Goal: Navigation & Orientation: Find specific page/section

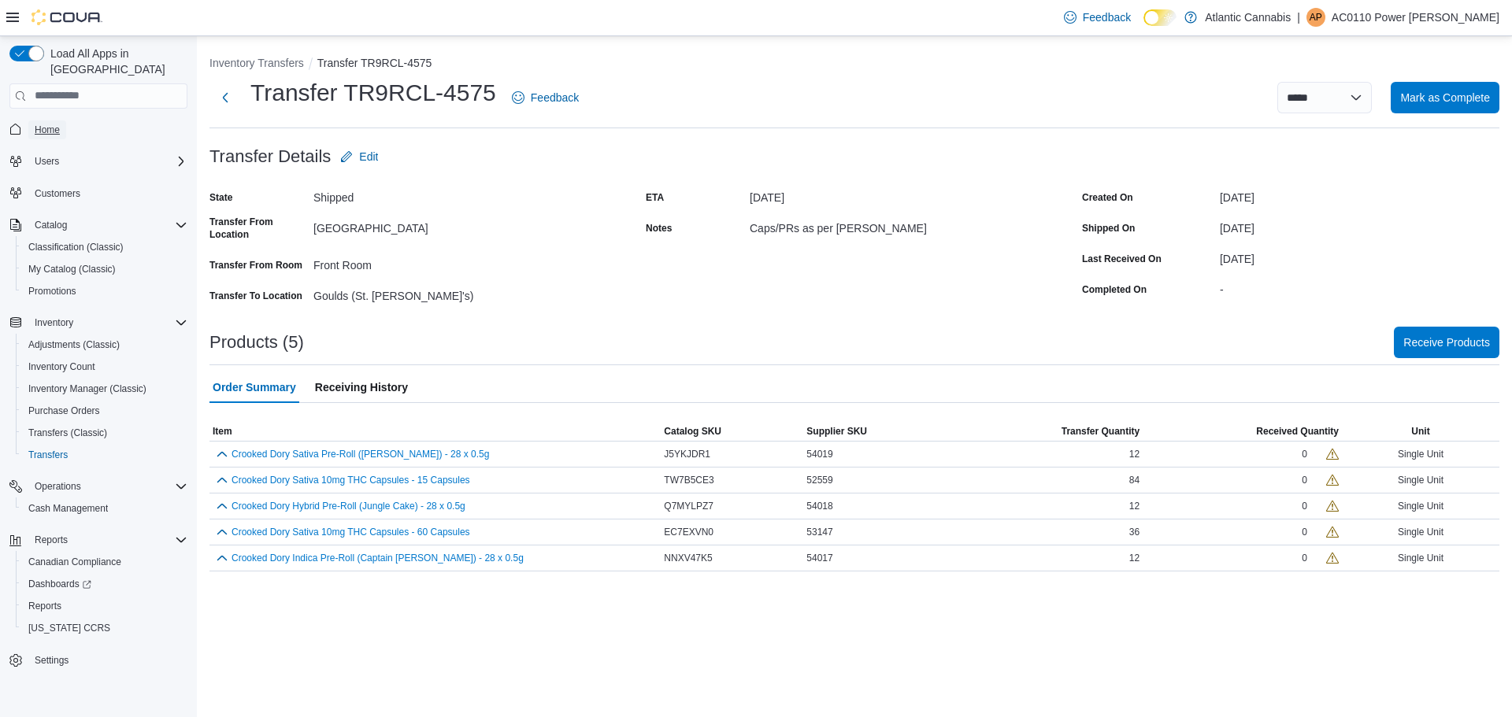
click at [33, 121] on link "Home" at bounding box center [47, 130] width 38 height 19
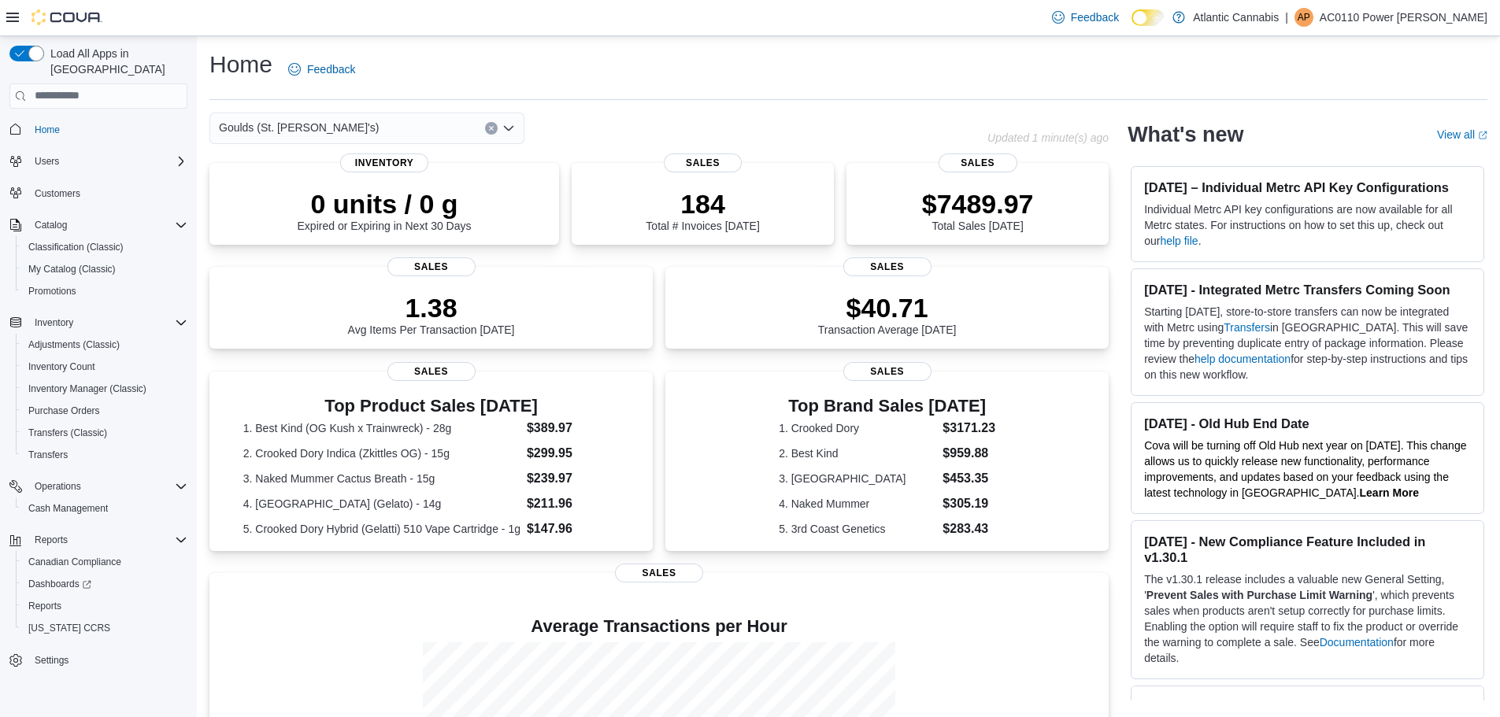
click at [512, 124] on icon "Open list of options" at bounding box center [508, 128] width 13 height 13
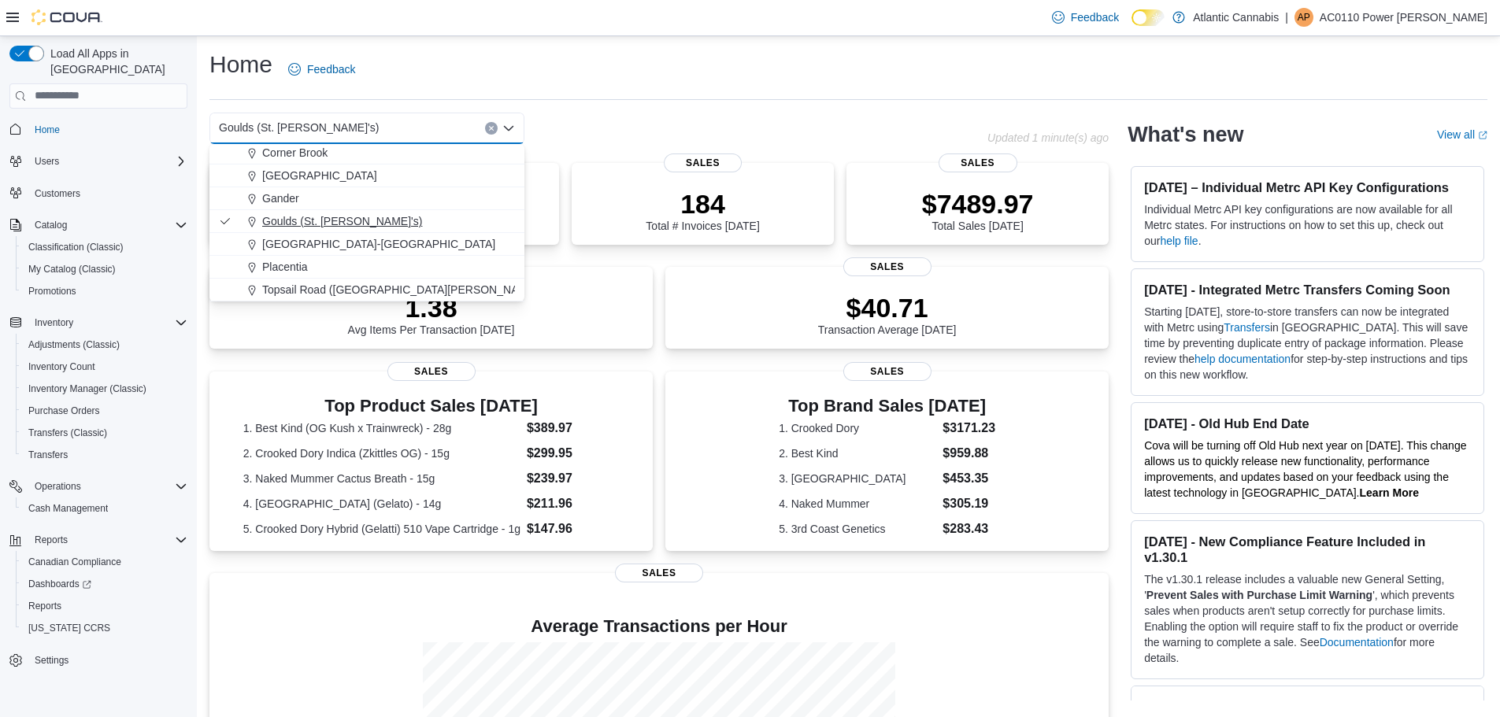
scroll to position [94, 0]
click at [306, 291] on span "[GEOGRAPHIC_DATA] ([GEOGRAPHIC_DATA][PERSON_NAME])" at bounding box center [427, 290] width 331 height 16
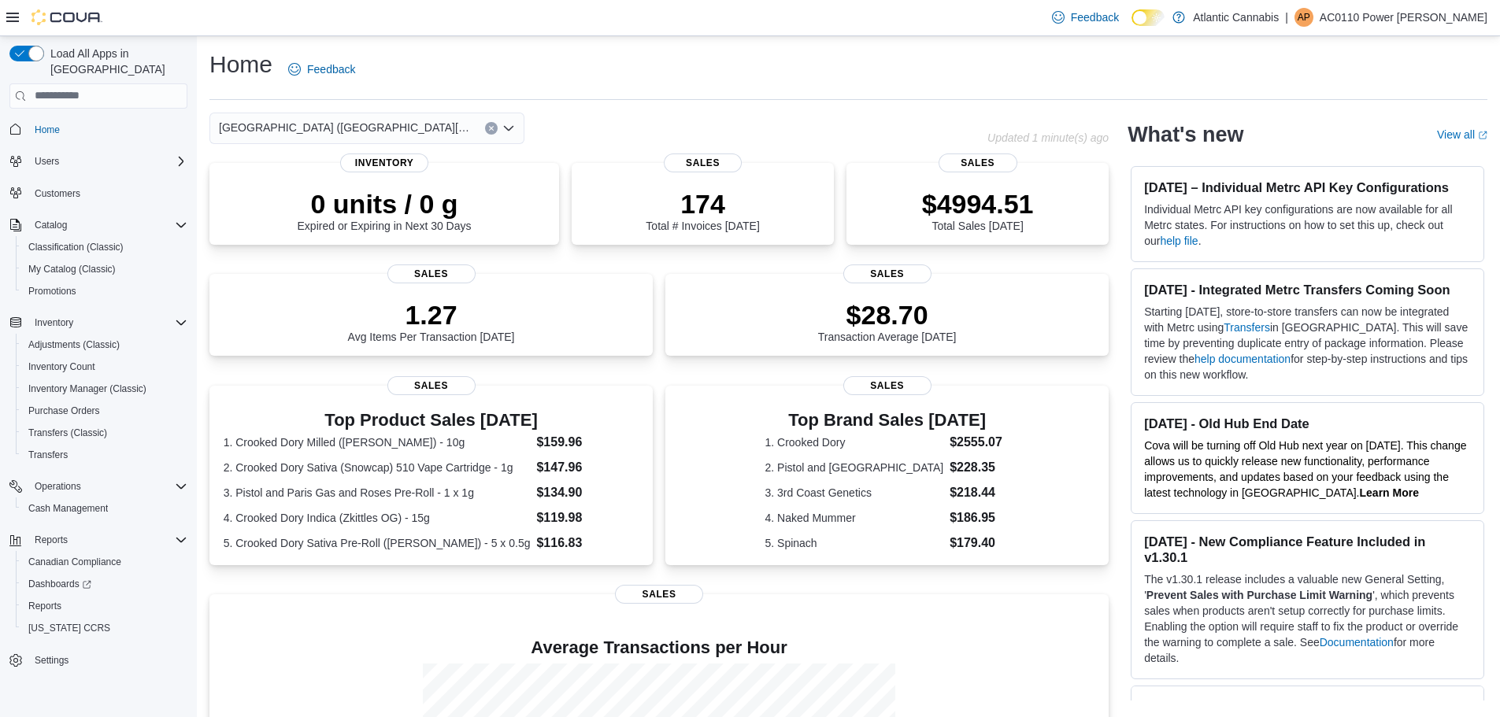
click at [511, 128] on icon "Open list of options" at bounding box center [508, 127] width 9 height 5
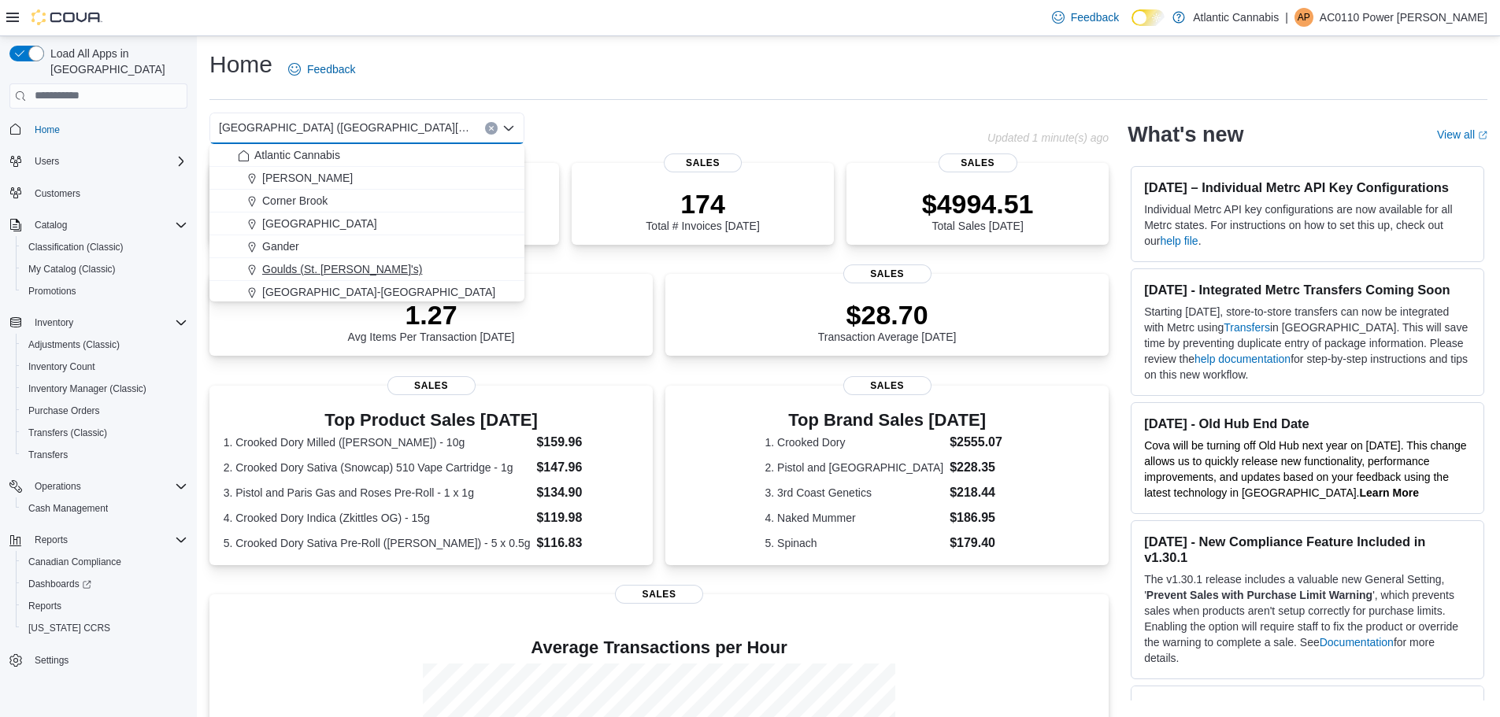
click at [322, 267] on span "Goulds (St. [PERSON_NAME]'s)" at bounding box center [342, 269] width 160 height 16
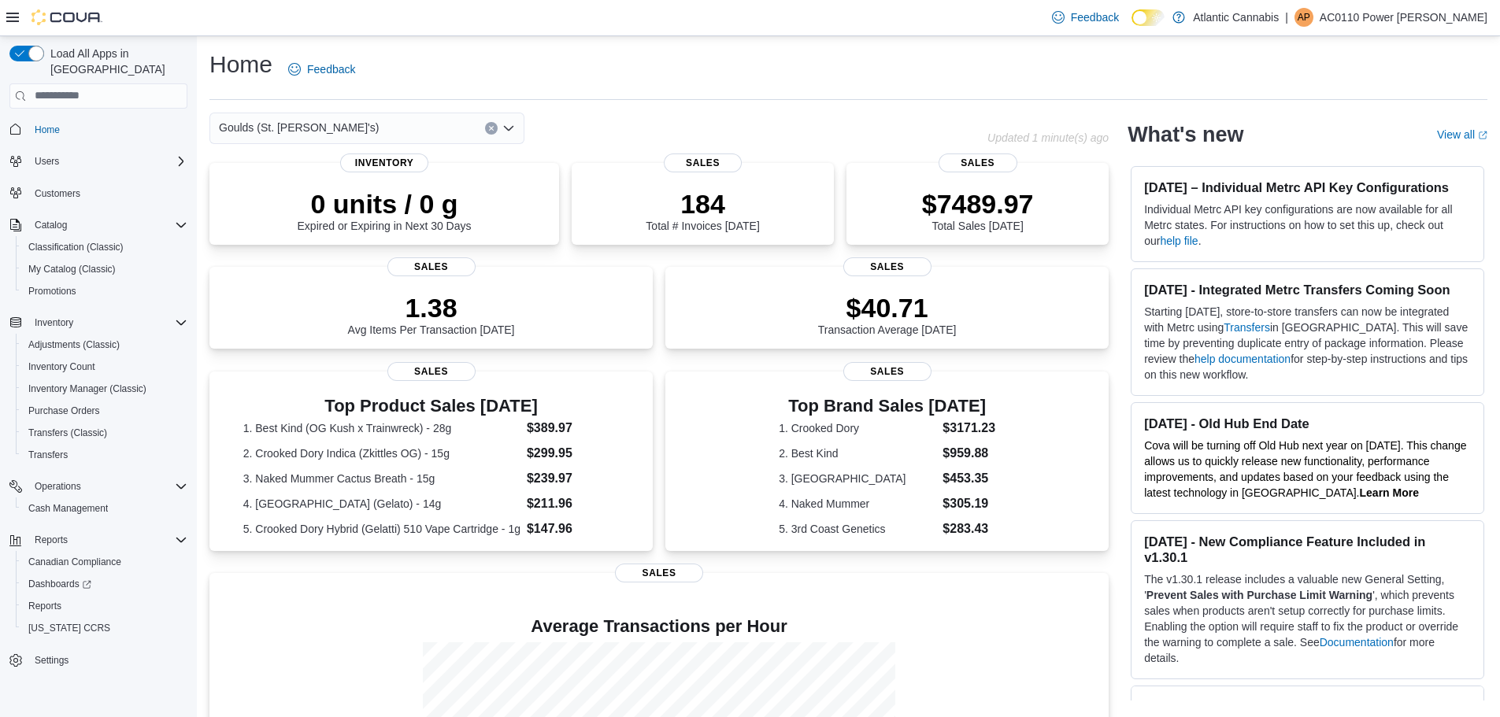
click at [512, 132] on icon "Open list of options" at bounding box center [508, 128] width 13 height 13
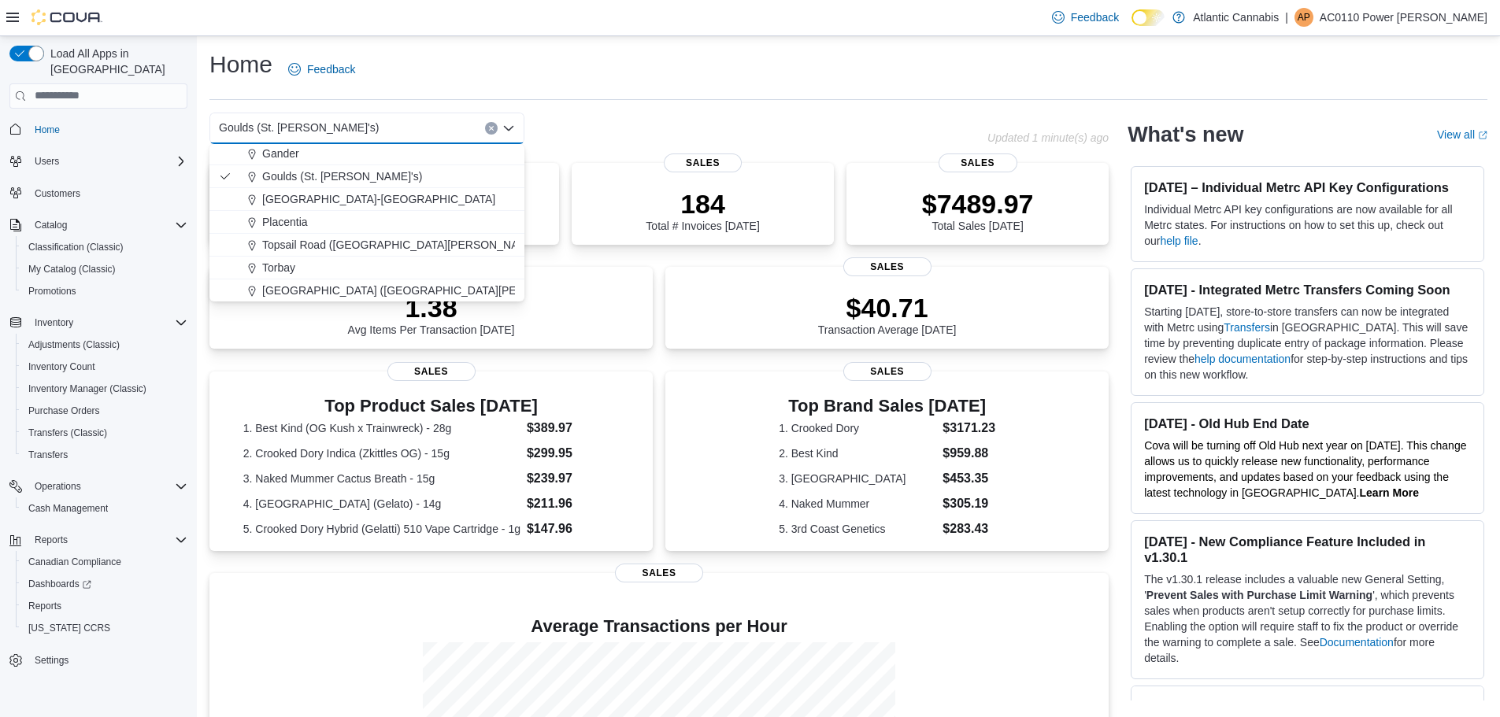
scroll to position [94, 0]
click at [344, 291] on span "[GEOGRAPHIC_DATA] ([GEOGRAPHIC_DATA][PERSON_NAME])" at bounding box center [427, 290] width 331 height 16
